Goal: Use online tool/utility: Utilize a website feature to perform a specific function

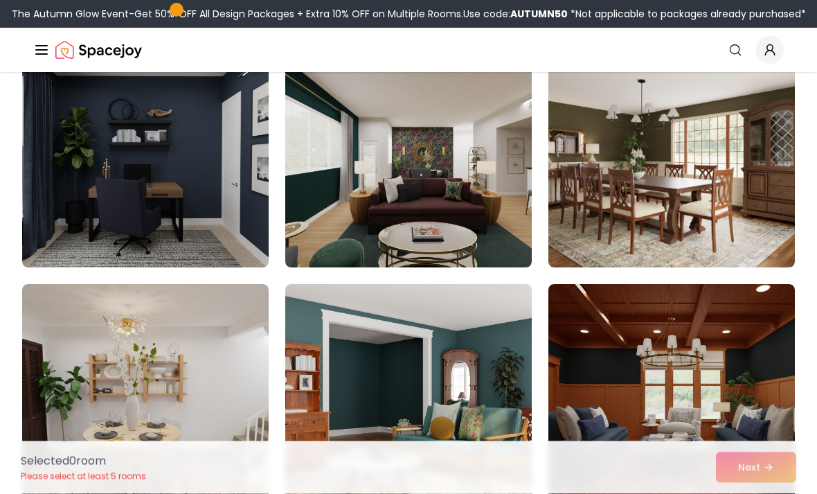
scroll to position [144, 0]
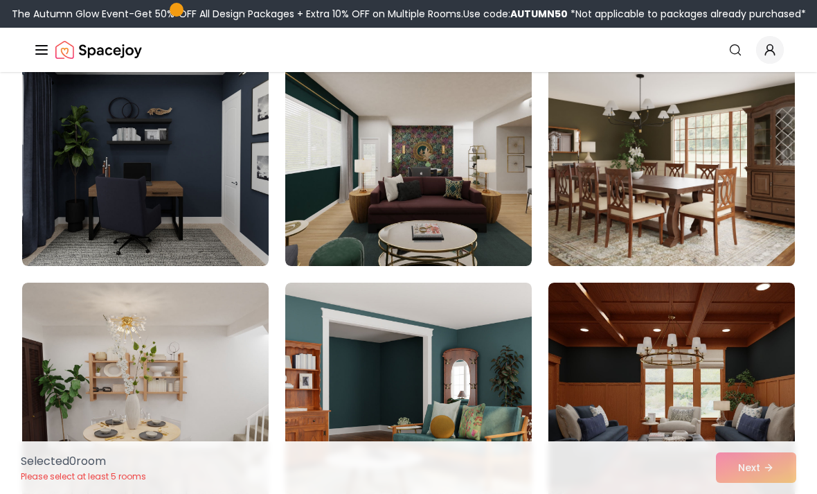
click at [697, 148] on img at bounding box center [671, 155] width 259 height 233
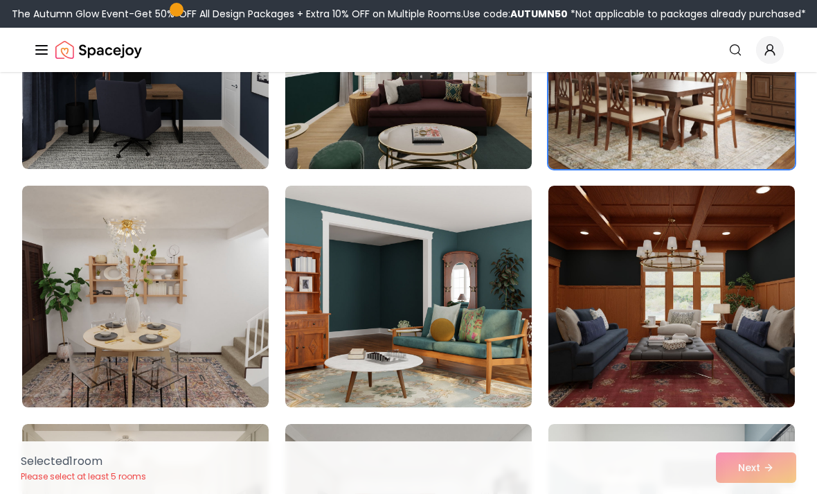
scroll to position [251, 0]
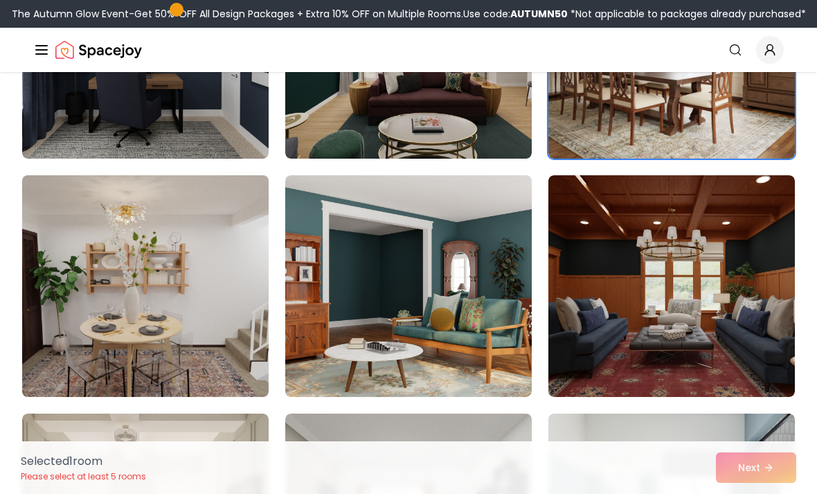
click at [74, 265] on img at bounding box center [145, 286] width 259 height 233
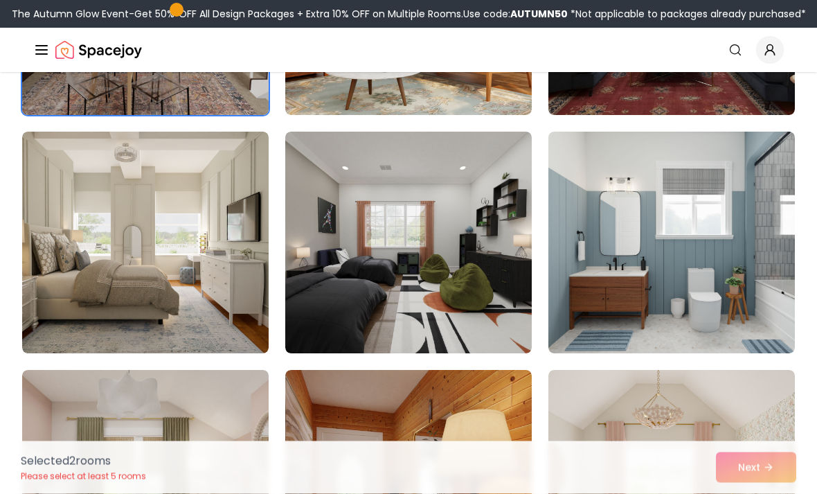
scroll to position [533, 0]
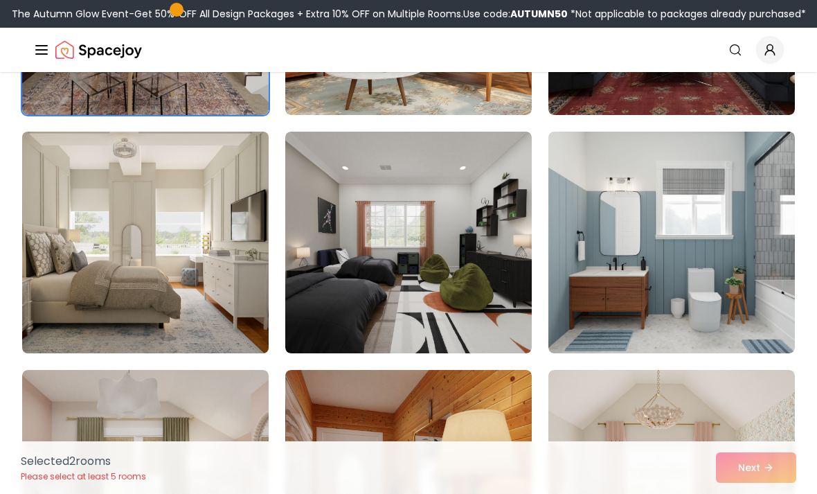
click at [66, 287] on img at bounding box center [145, 242] width 259 height 233
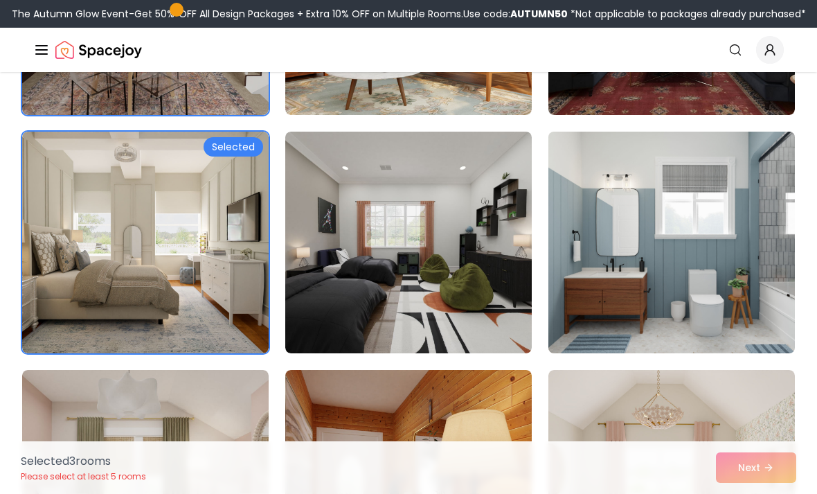
click at [652, 220] on img at bounding box center [671, 242] width 259 height 233
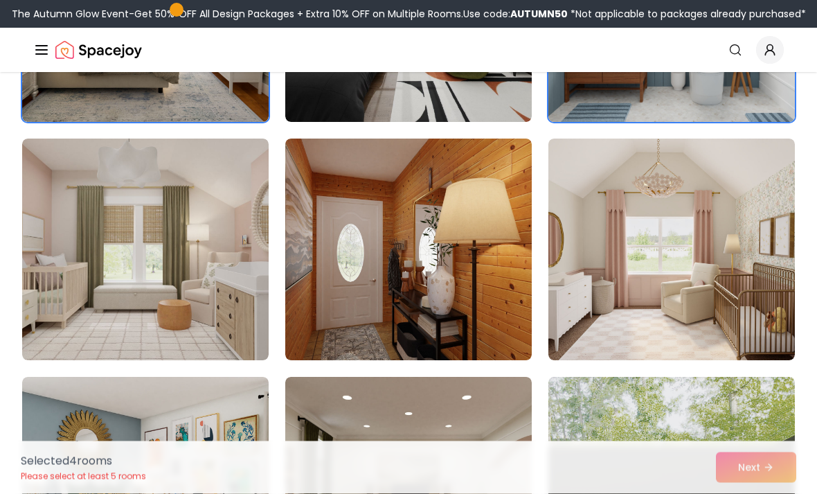
scroll to position [765, 0]
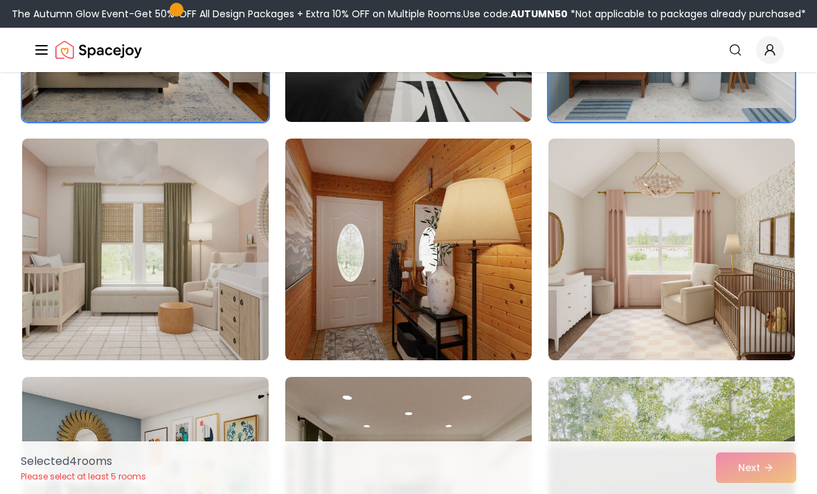
click at [74, 280] on img at bounding box center [145, 249] width 259 height 233
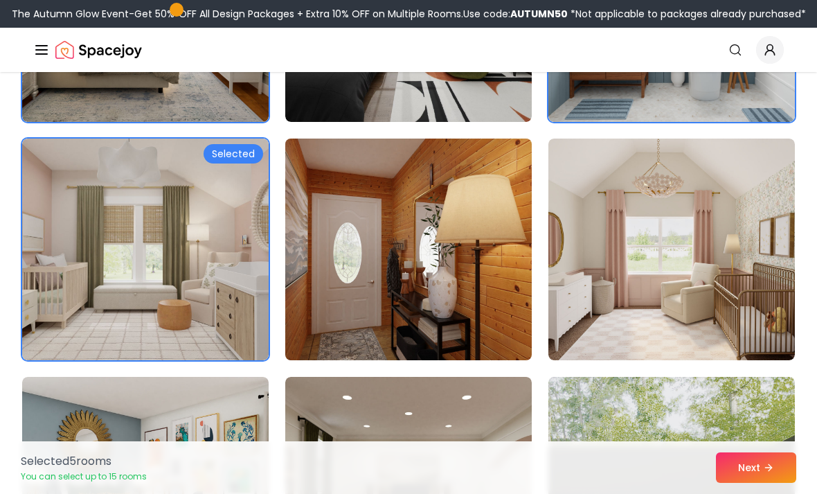
click at [482, 291] on img at bounding box center [408, 249] width 259 height 233
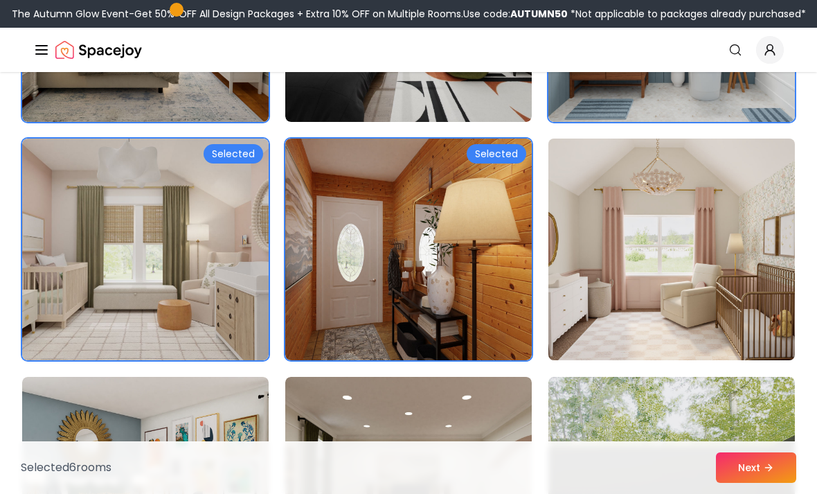
click at [630, 285] on img at bounding box center [671, 249] width 259 height 233
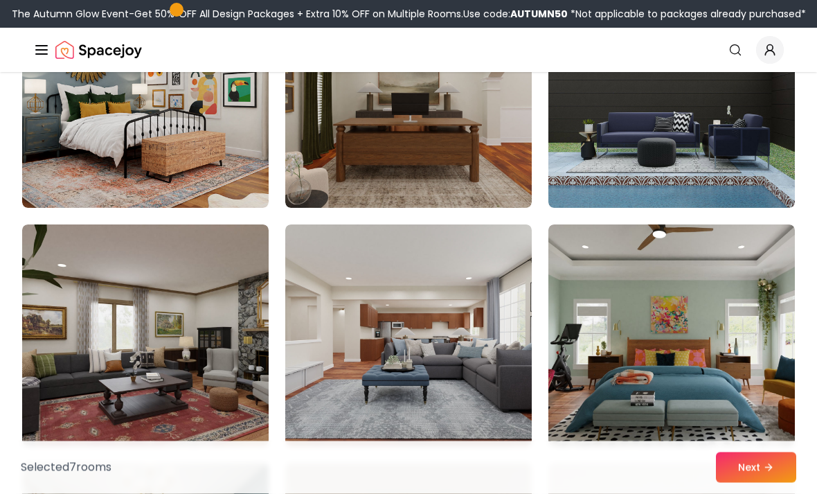
scroll to position [1155, 0]
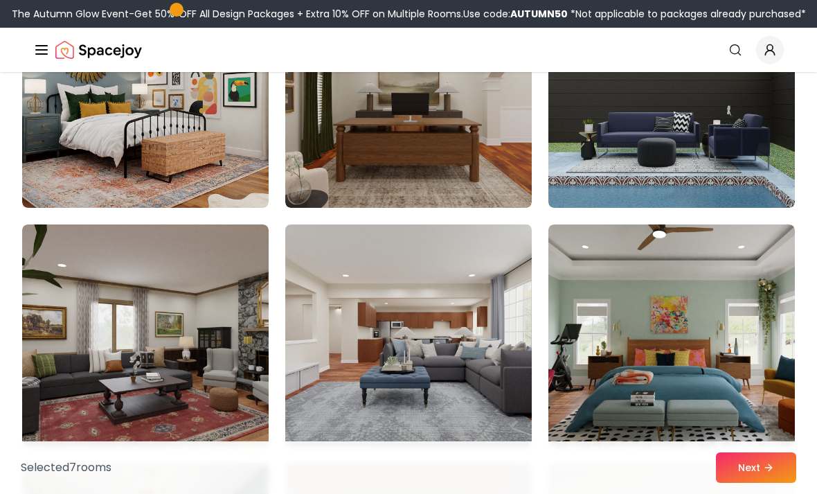
click at [393, 339] on img at bounding box center [408, 335] width 259 height 233
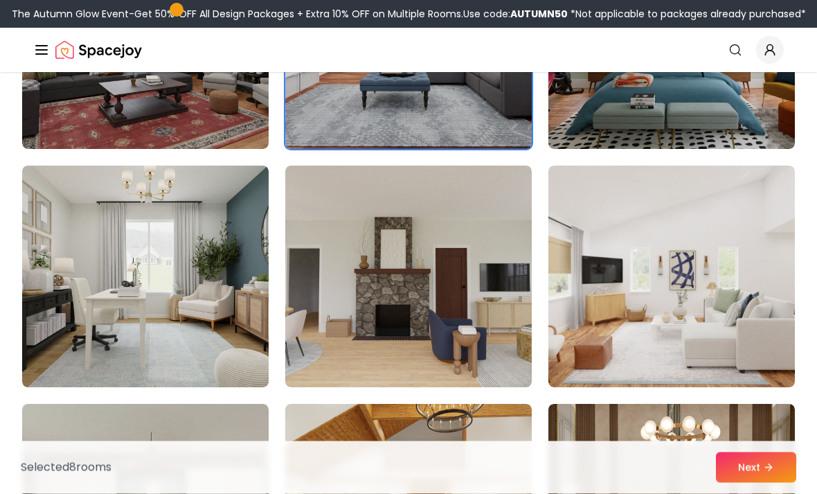
scroll to position [1473, 0]
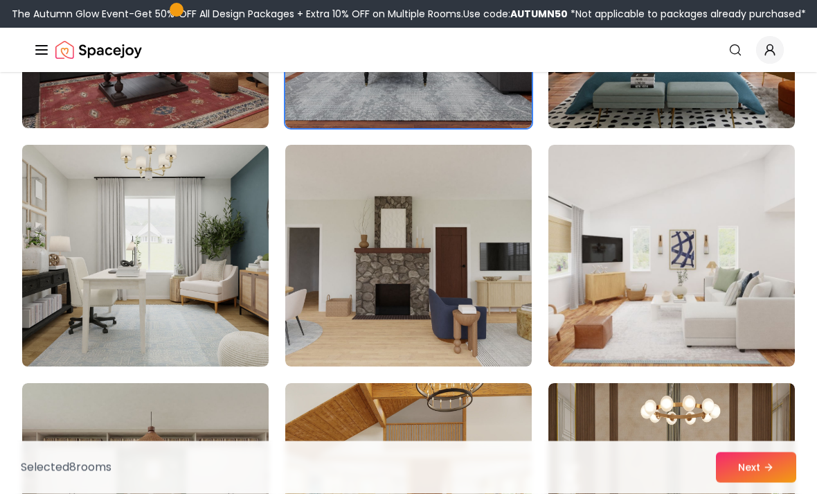
click at [140, 294] on img at bounding box center [145, 256] width 259 height 233
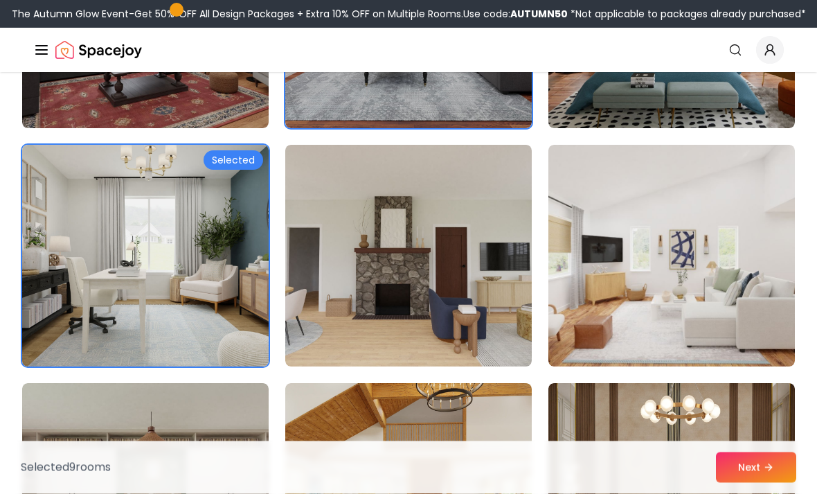
scroll to position [1473, 0]
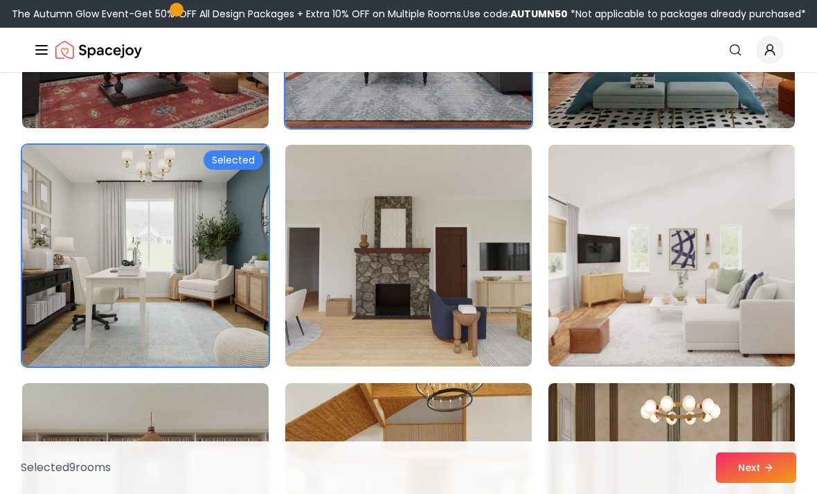
click at [599, 314] on img at bounding box center [671, 255] width 259 height 233
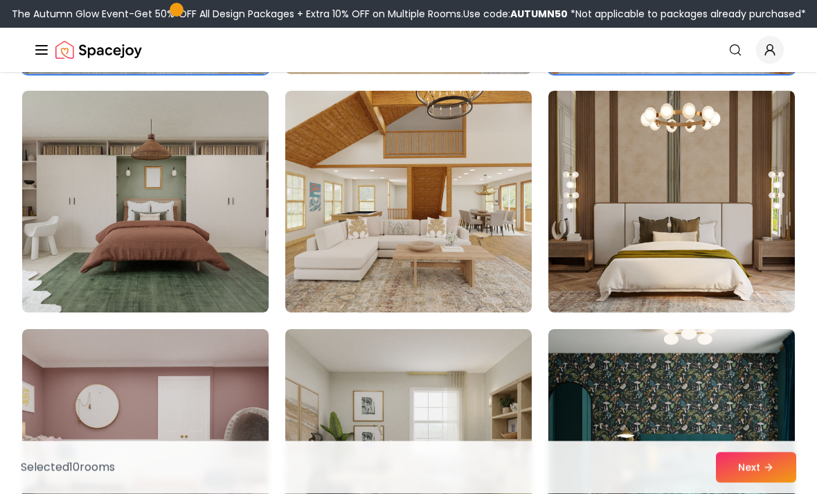
scroll to position [1765, 0]
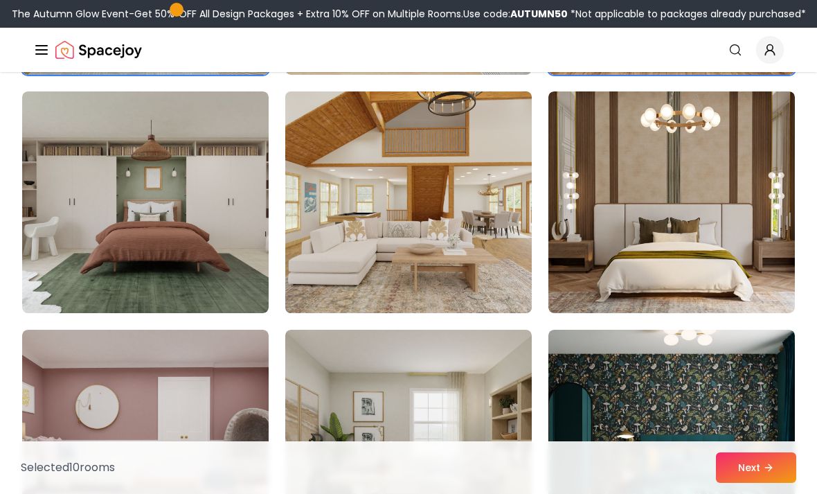
click at [390, 279] on img at bounding box center [408, 202] width 259 height 233
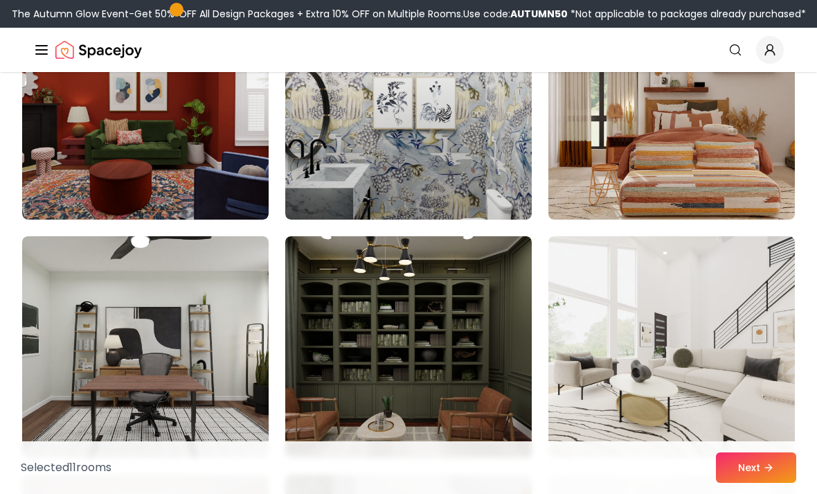
scroll to position [2580, 0]
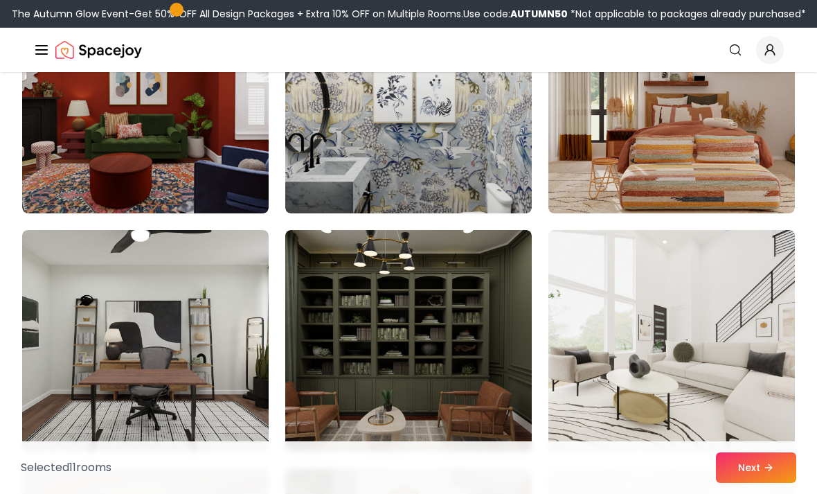
click at [736, 382] on img at bounding box center [671, 340] width 259 height 233
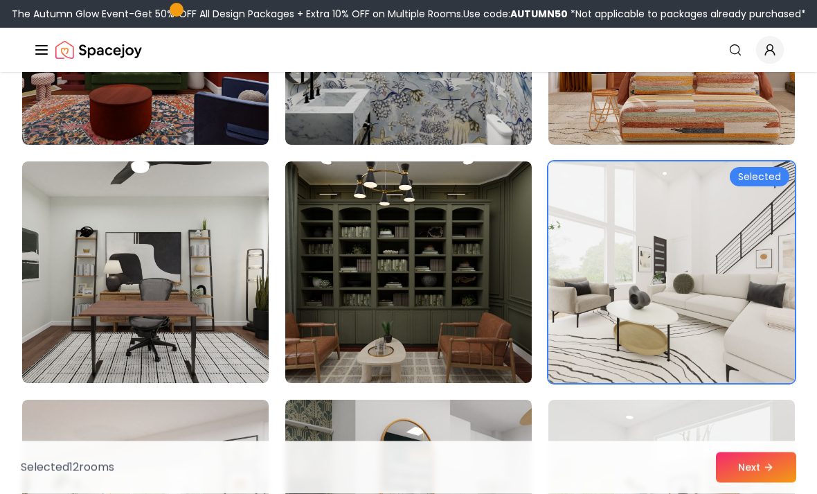
scroll to position [2648, 0]
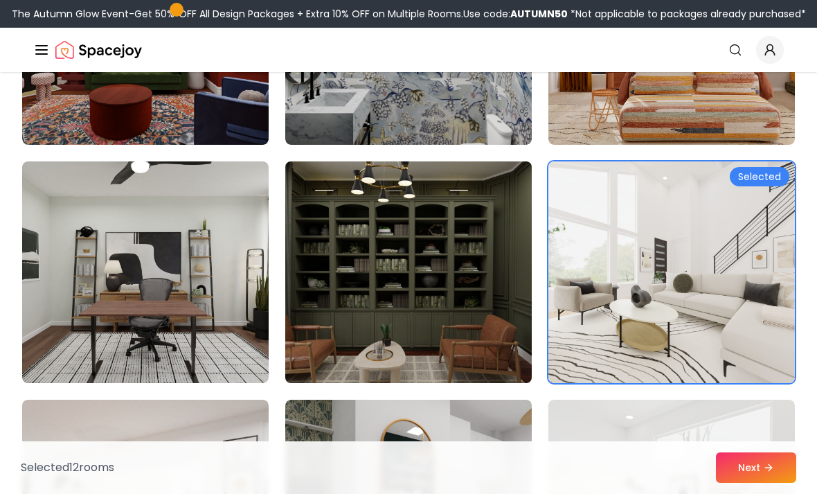
click at [459, 300] on img at bounding box center [408, 272] width 259 height 233
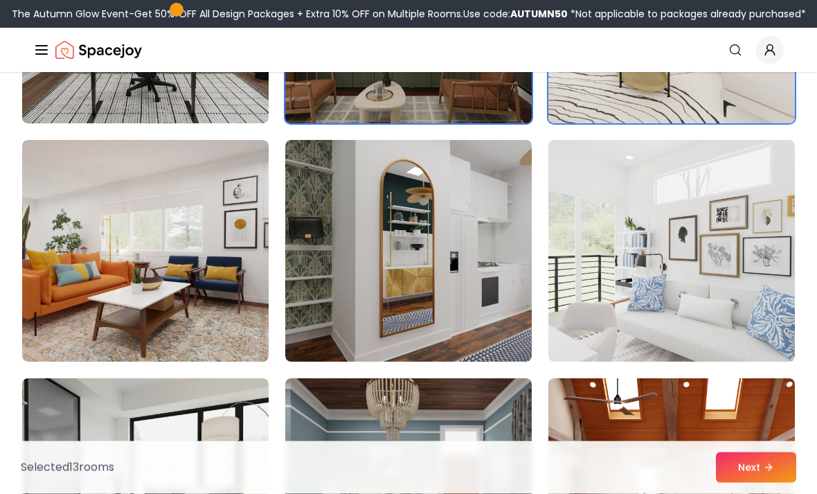
scroll to position [2908, 0]
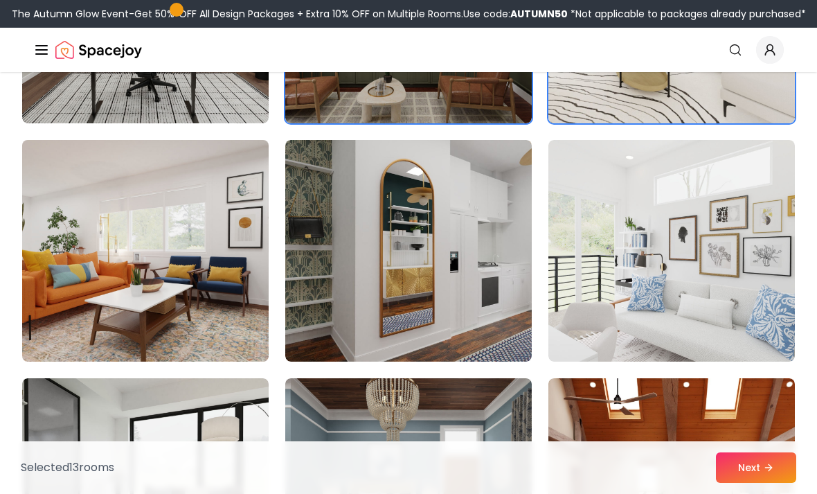
click at [221, 303] on img at bounding box center [145, 250] width 259 height 233
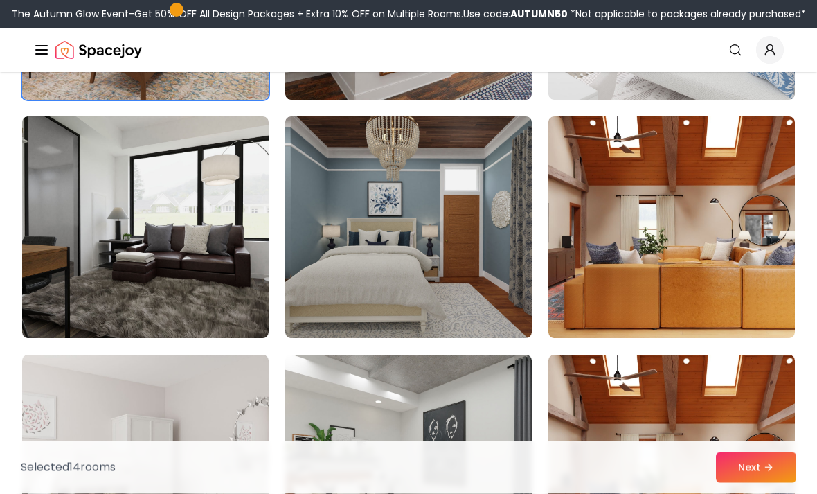
scroll to position [3170, 0]
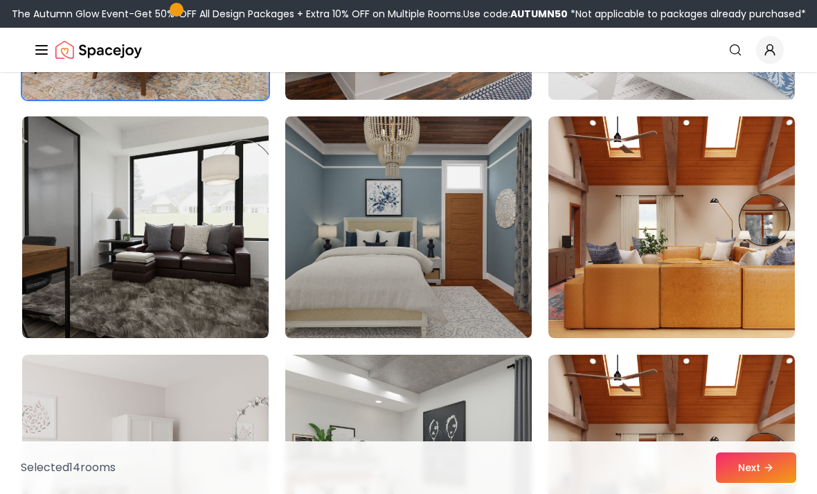
click at [470, 280] on img at bounding box center [408, 227] width 259 height 233
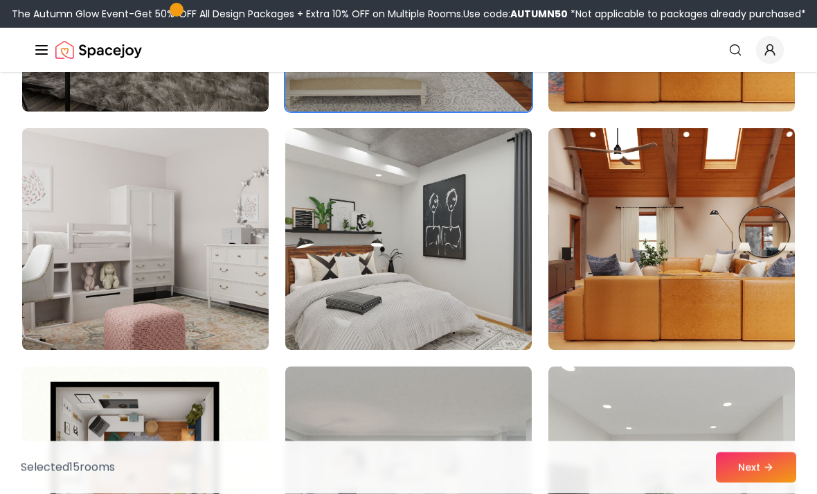
scroll to position [3396, 0]
click at [200, 281] on img at bounding box center [145, 239] width 259 height 233
click at [172, 292] on img at bounding box center [145, 239] width 259 height 233
click at [193, 242] on img at bounding box center [145, 239] width 259 height 233
click at [193, 241] on img at bounding box center [145, 239] width 259 height 233
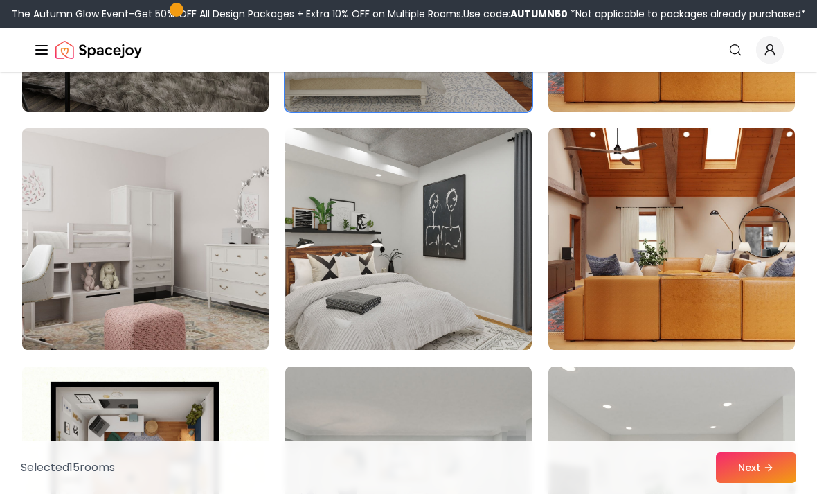
click at [211, 260] on img at bounding box center [145, 239] width 259 height 233
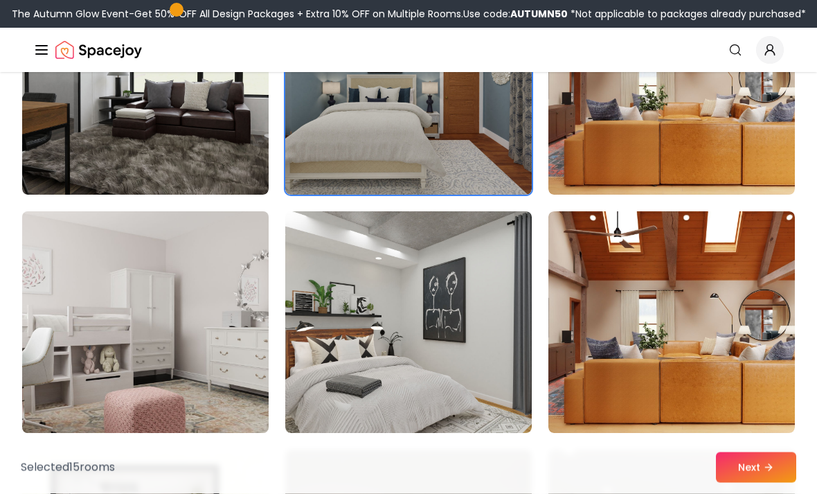
scroll to position [3313, 0]
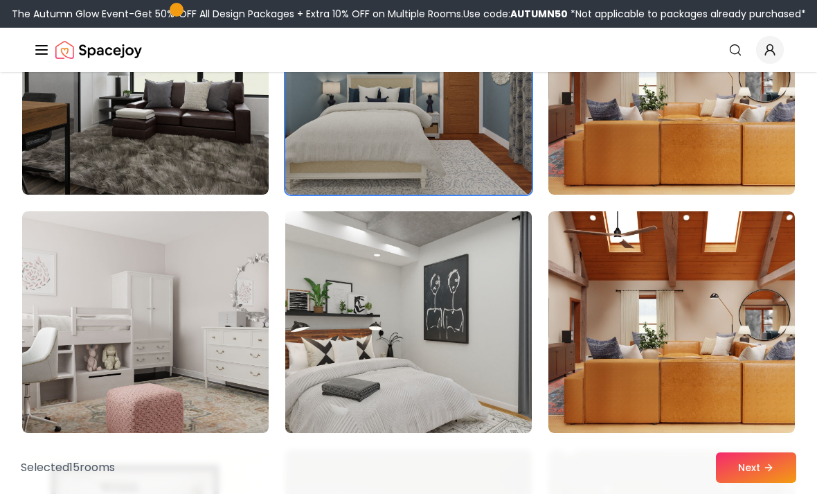
click at [308, 309] on img at bounding box center [408, 322] width 259 height 233
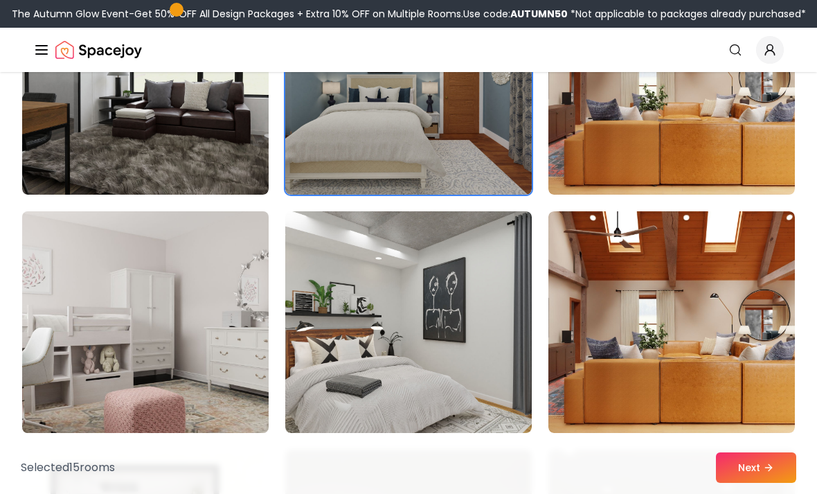
click at [227, 333] on img at bounding box center [145, 322] width 259 height 233
click at [222, 326] on img at bounding box center [145, 322] width 259 height 233
click at [209, 314] on img at bounding box center [145, 322] width 259 height 233
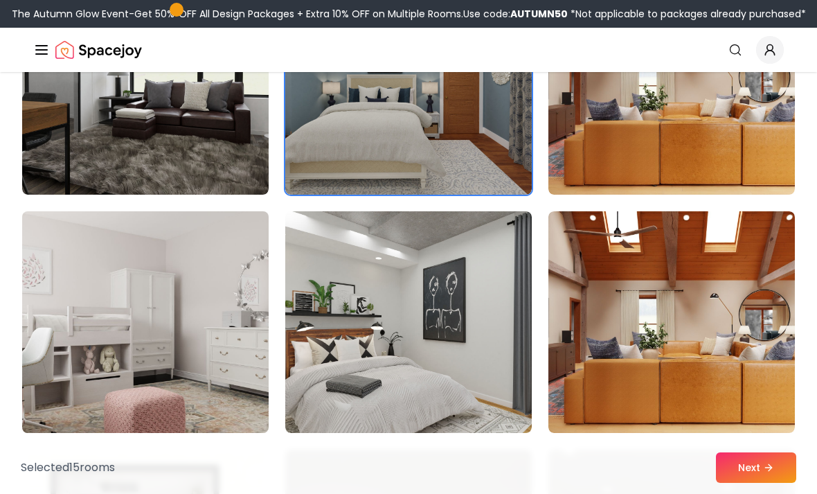
click at [184, 337] on img at bounding box center [145, 322] width 259 height 233
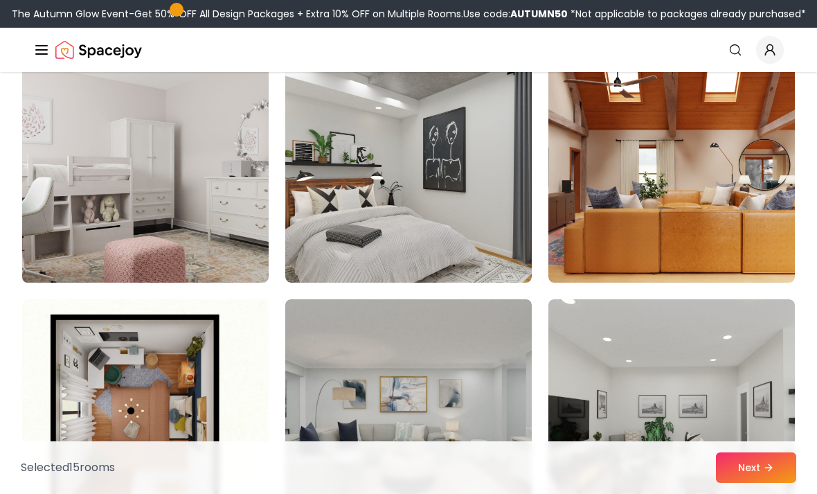
scroll to position [3547, 0]
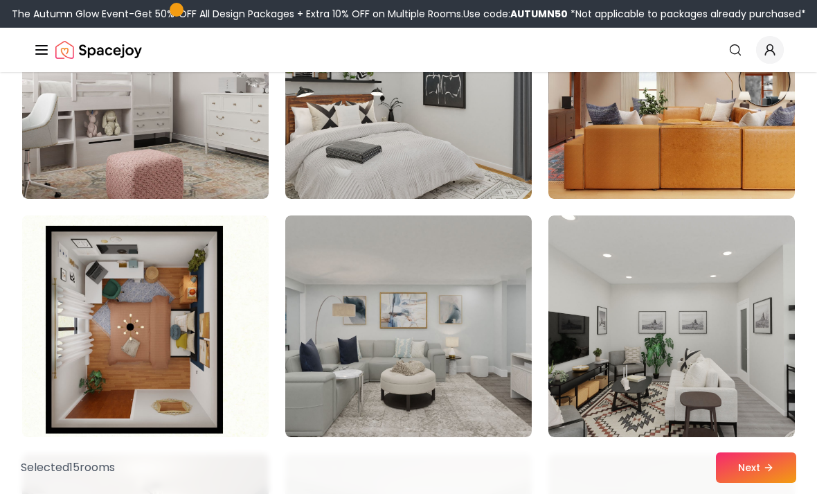
click at [110, 313] on img at bounding box center [145, 326] width 259 height 233
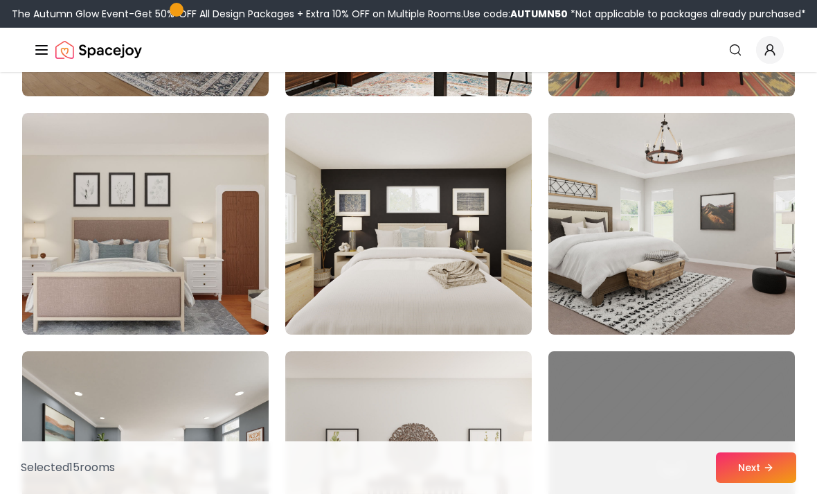
scroll to position [4602, 0]
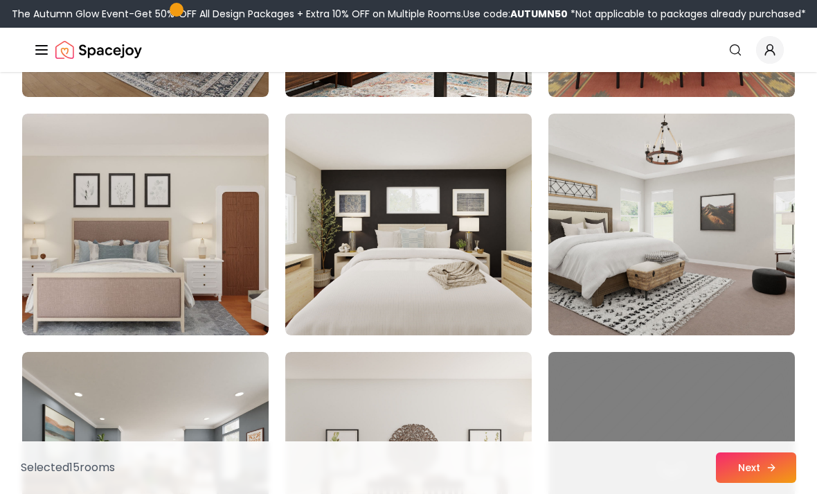
click at [764, 483] on button "Next" at bounding box center [756, 467] width 80 height 30
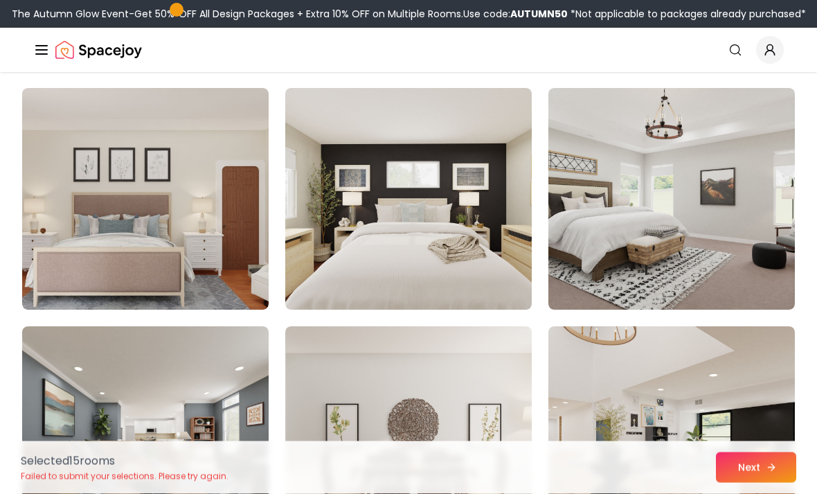
scroll to position [4647, 0]
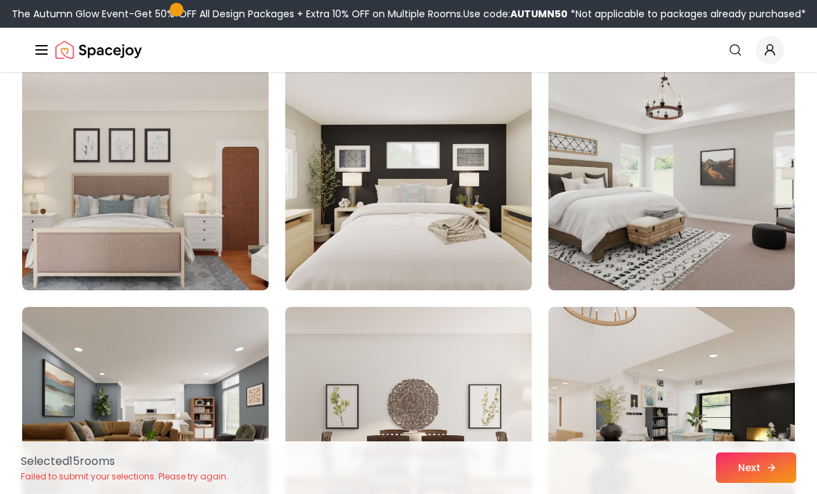
click at [757, 483] on button "Next" at bounding box center [756, 467] width 80 height 30
click at [763, 483] on button "Next" at bounding box center [756, 467] width 80 height 30
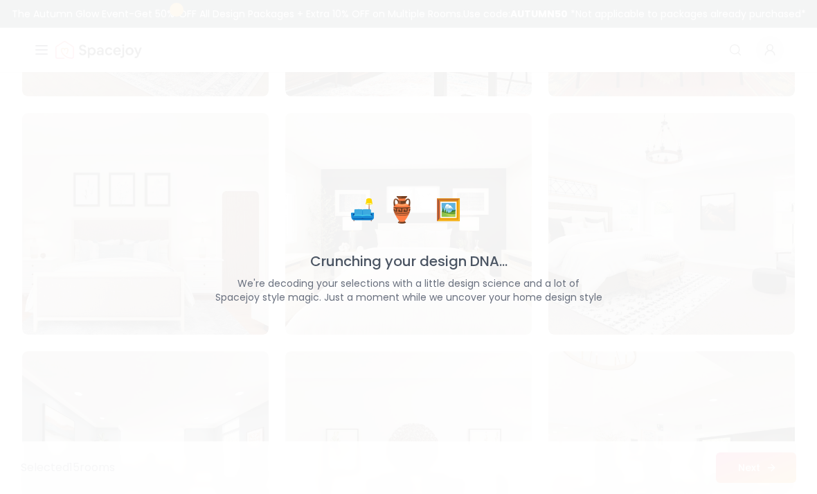
click at [762, 493] on div "🛋️ 🏺 🖼️ Crunching your design DNA... We're decoding your selections with a litt…" at bounding box center [408, 247] width 817 height 494
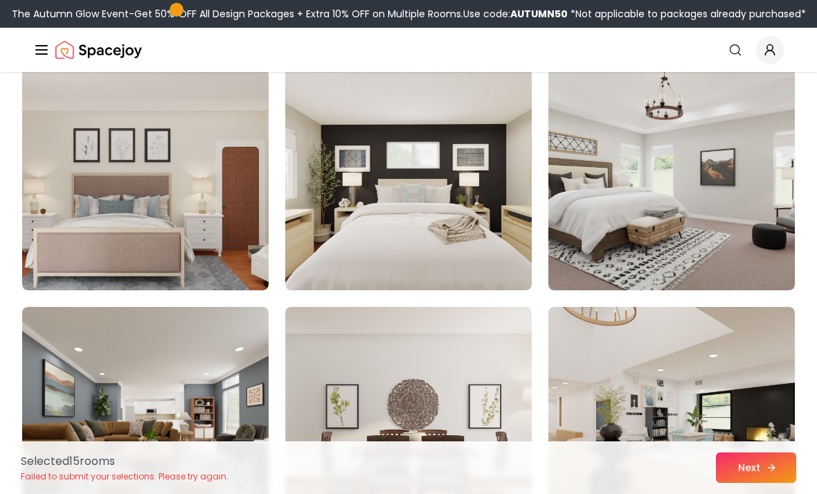
click at [763, 483] on button "Next" at bounding box center [756, 467] width 80 height 30
click at [761, 483] on button "Next" at bounding box center [756, 467] width 80 height 30
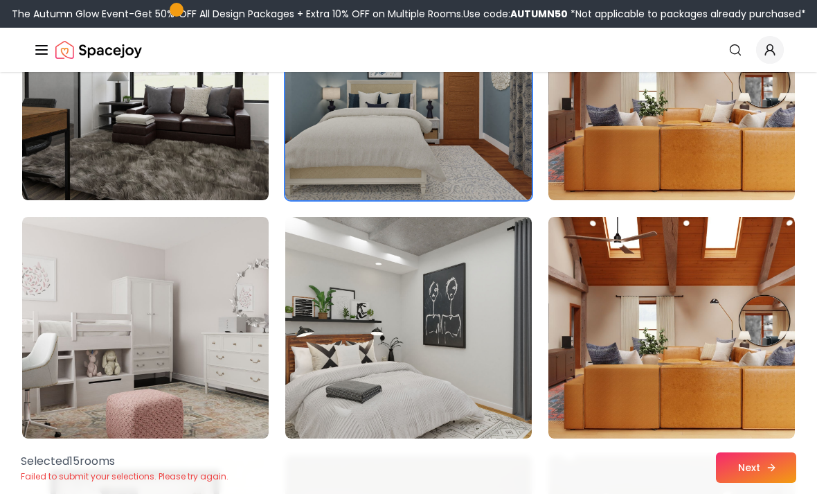
scroll to position [3234, 0]
